Goal: Check status

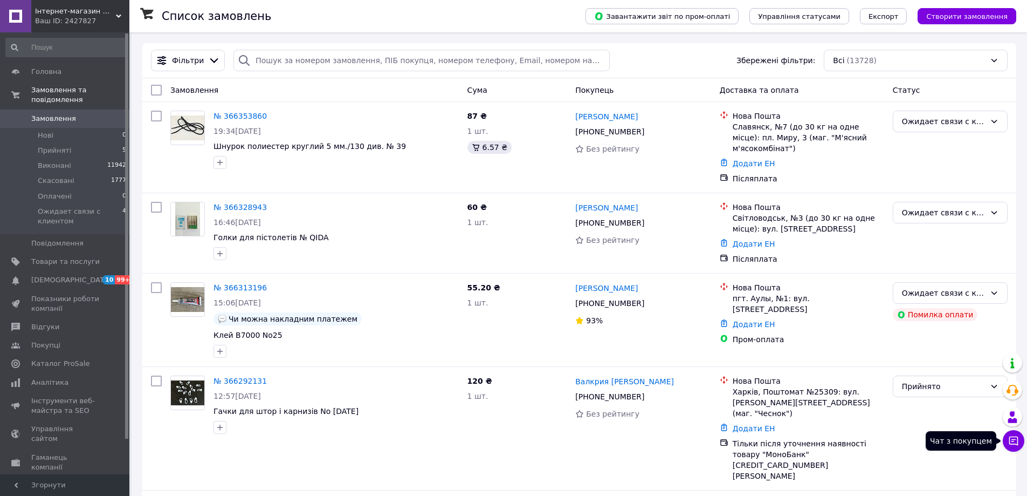
click at [1017, 440] on icon at bounding box center [1014, 440] width 11 height 11
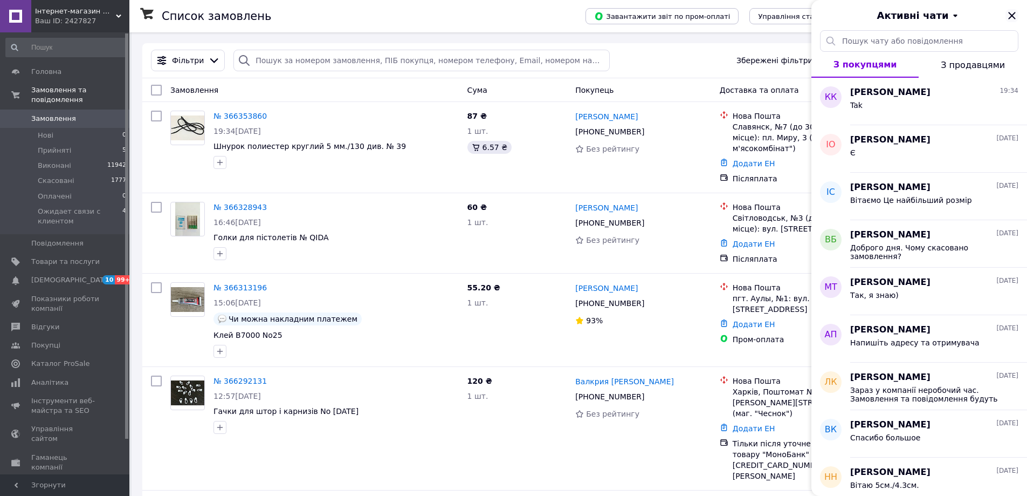
click at [1013, 16] on icon "Закрити" at bounding box center [1012, 15] width 7 height 7
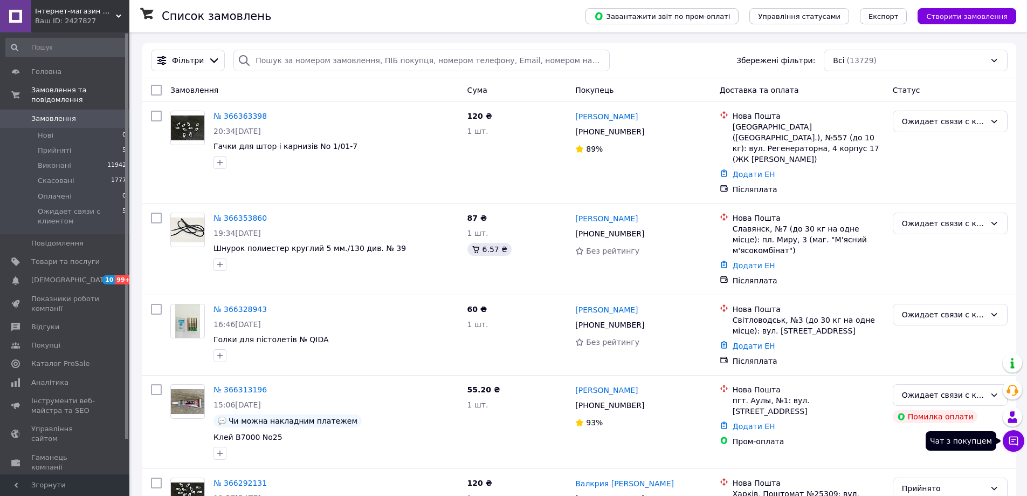
click at [1015, 439] on icon at bounding box center [1014, 440] width 9 height 9
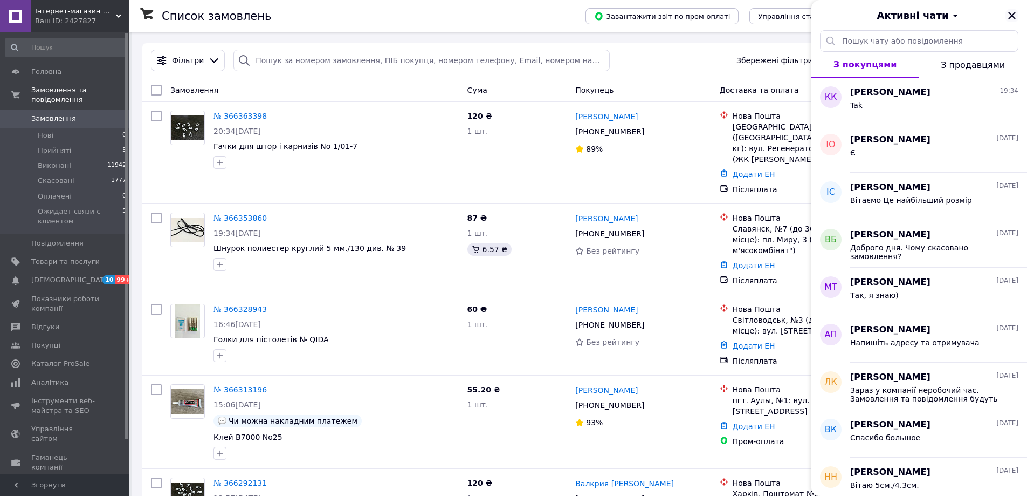
click at [1013, 15] on icon "Закрити" at bounding box center [1012, 15] width 7 height 7
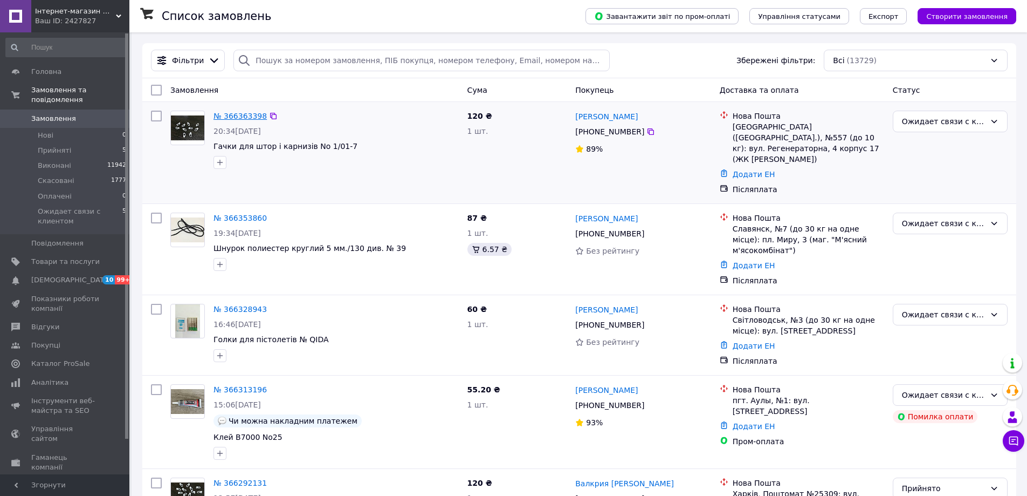
click at [234, 115] on link "№ 366363398" at bounding box center [240, 116] width 53 height 9
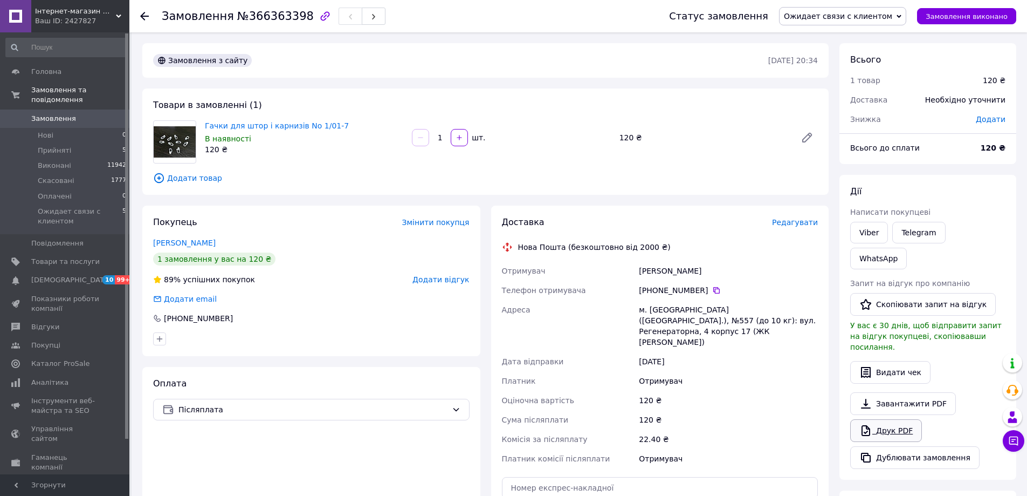
click at [888, 419] on link "Друк PDF" at bounding box center [887, 430] width 72 height 23
drag, startPoint x: 143, startPoint y: 12, endPoint x: 148, endPoint y: 19, distance: 9.0
click at [144, 13] on icon at bounding box center [144, 16] width 9 height 9
